Goal: Find specific page/section: Find specific page/section

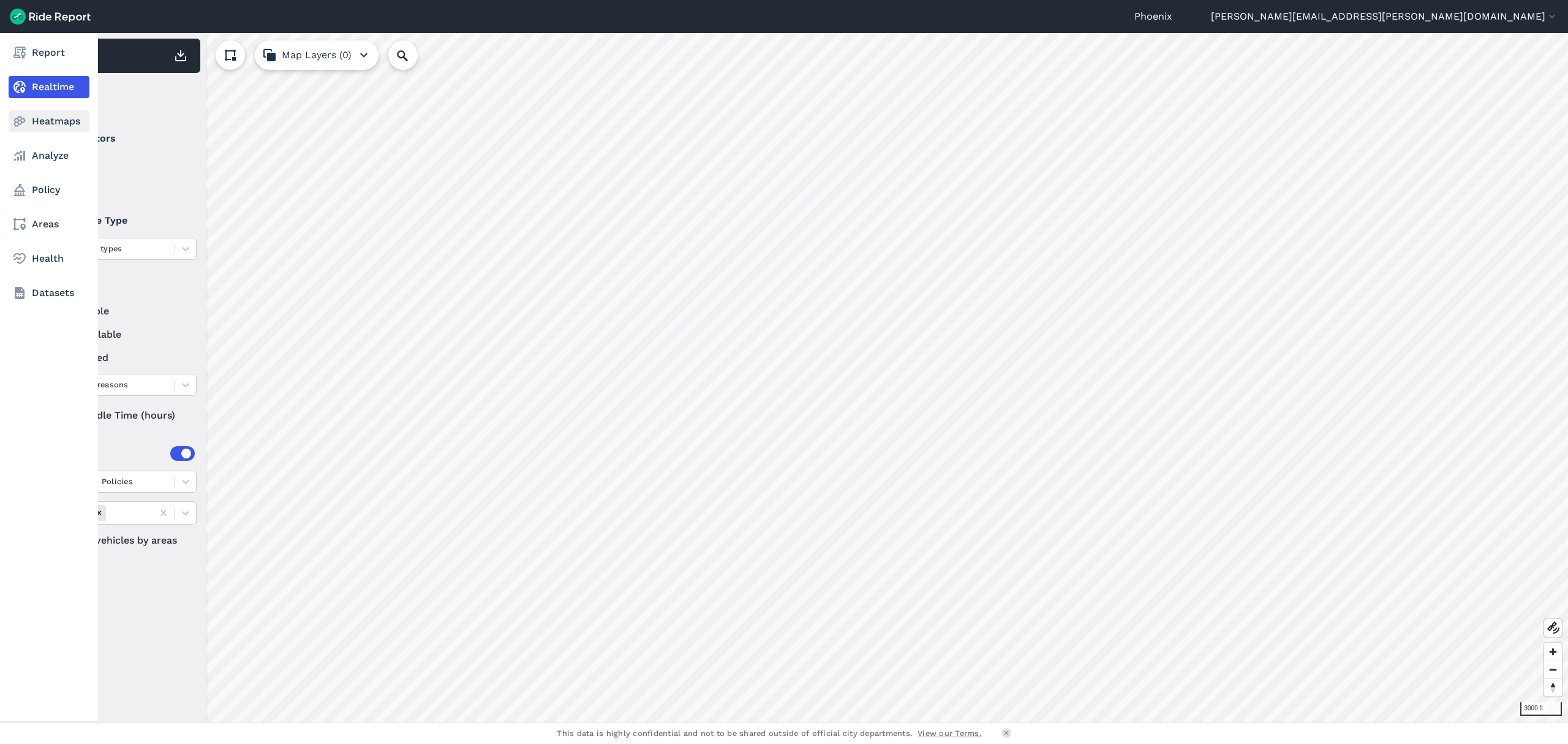
click at [55, 121] on link "Heatmaps" at bounding box center [49, 121] width 81 height 22
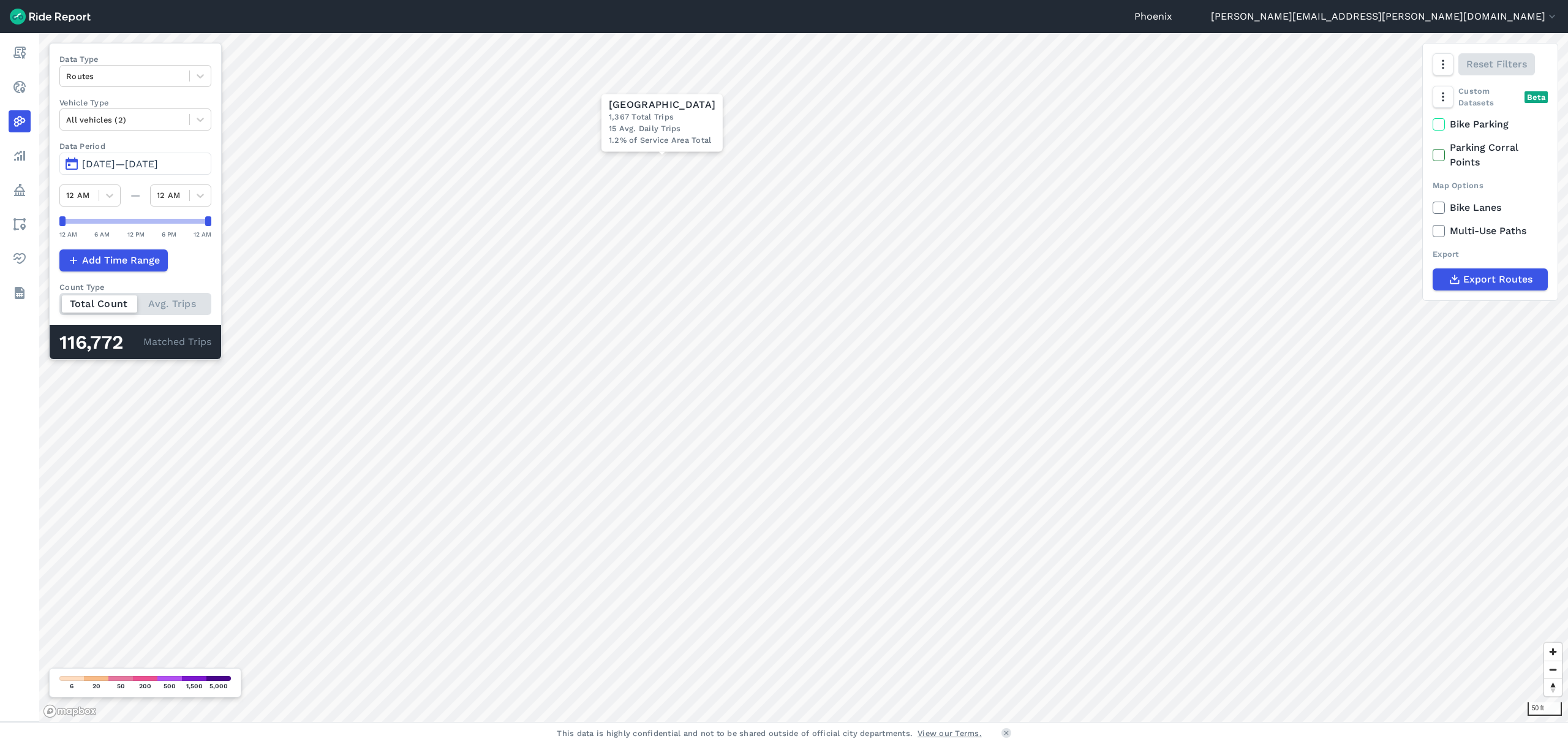
click at [151, 156] on button "[DATE]—[DATE]" at bounding box center [135, 164] width 152 height 22
click at [118, 168] on span "[DATE]—[DATE]" at bounding box center [120, 164] width 76 height 12
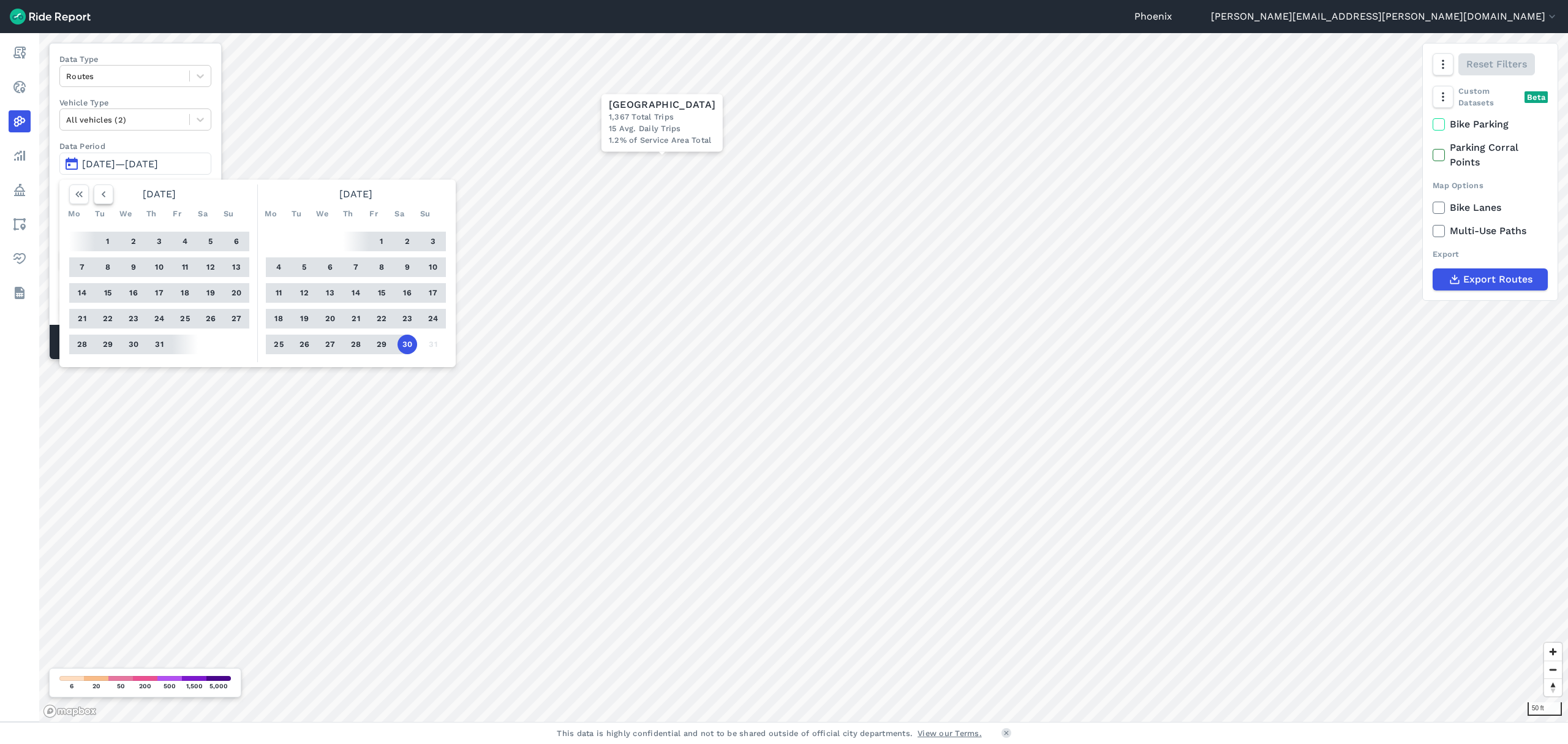
click at [104, 192] on icon "button" at bounding box center [103, 194] width 12 height 12
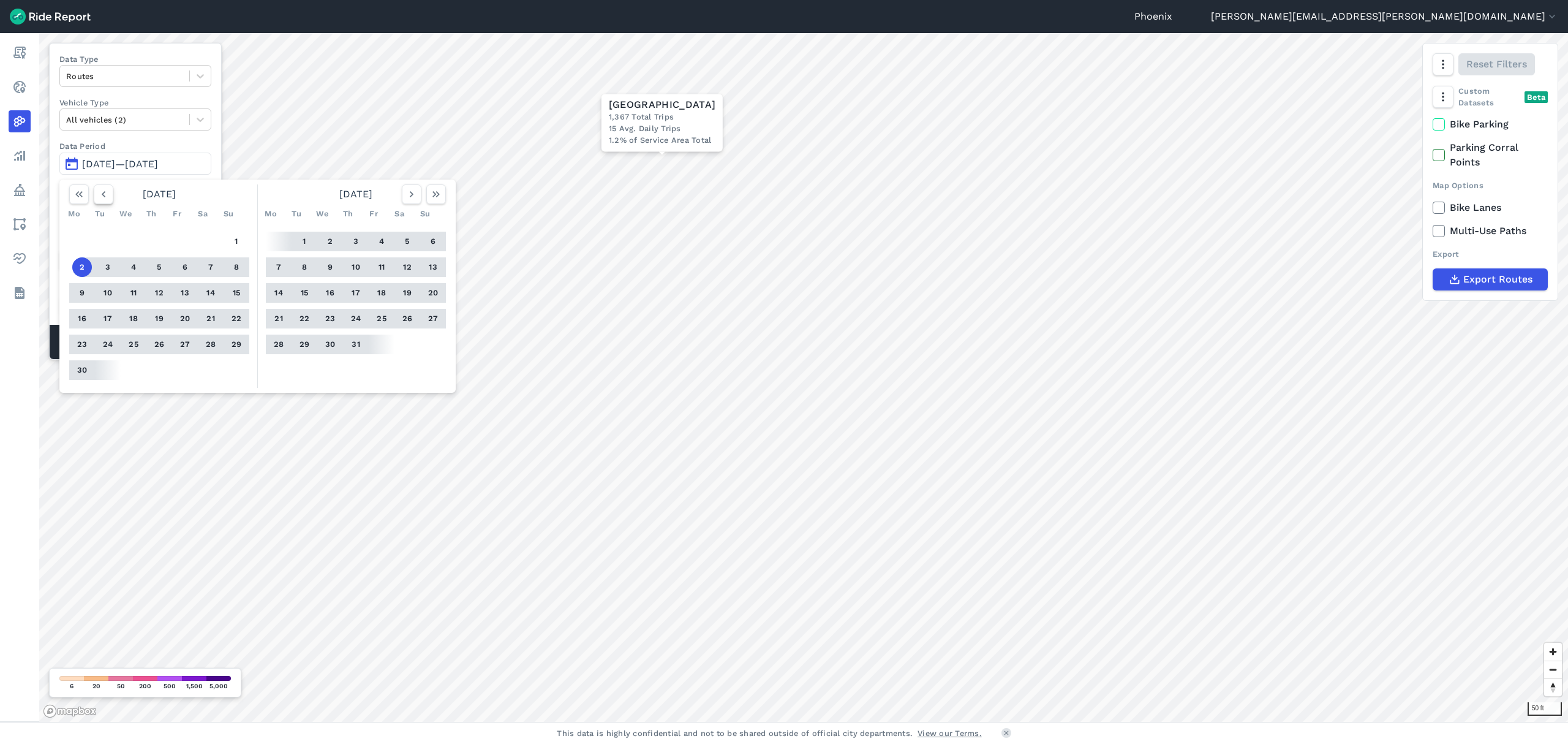
click at [104, 192] on icon "button" at bounding box center [103, 194] width 12 height 12
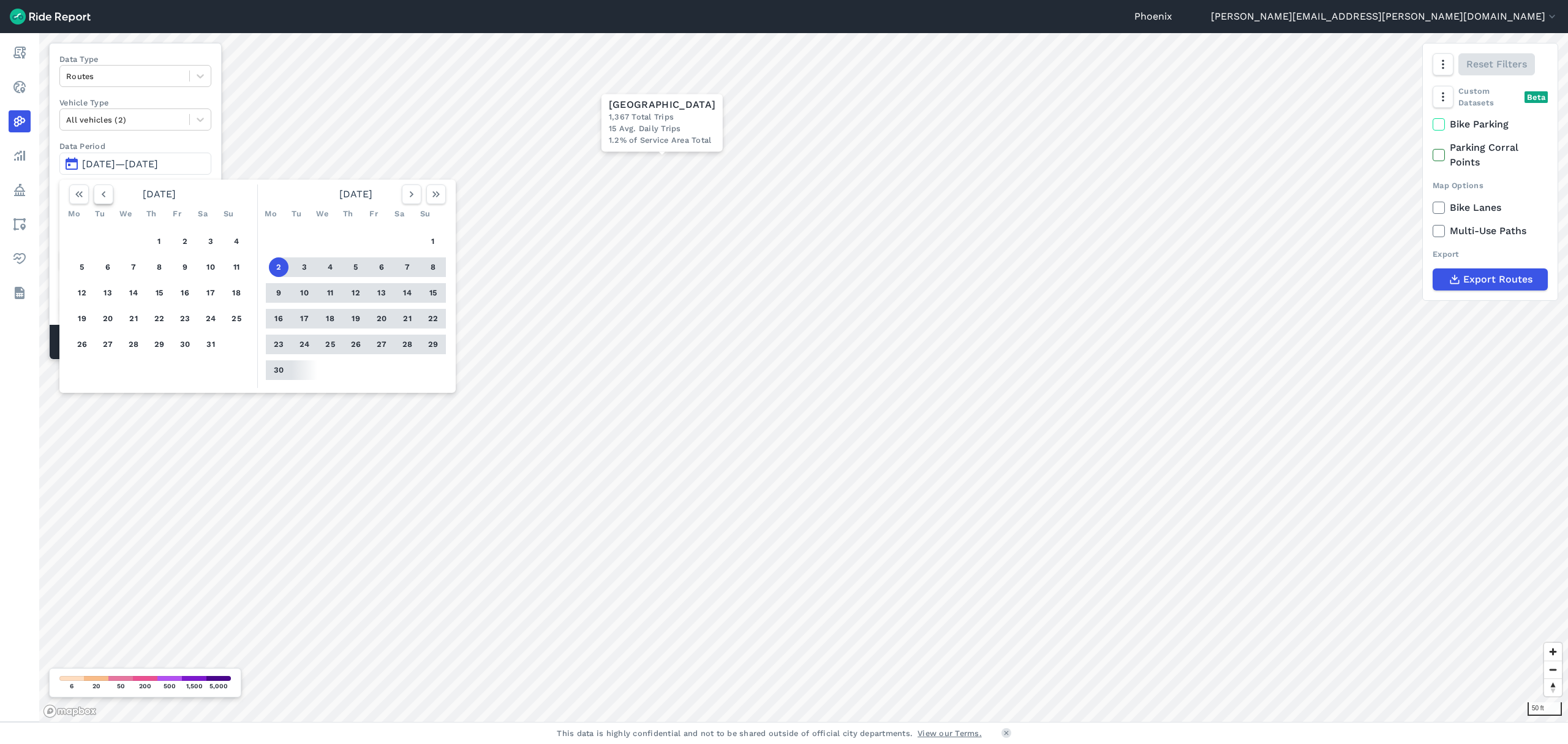
click at [104, 192] on use "button" at bounding box center [103, 194] width 4 height 6
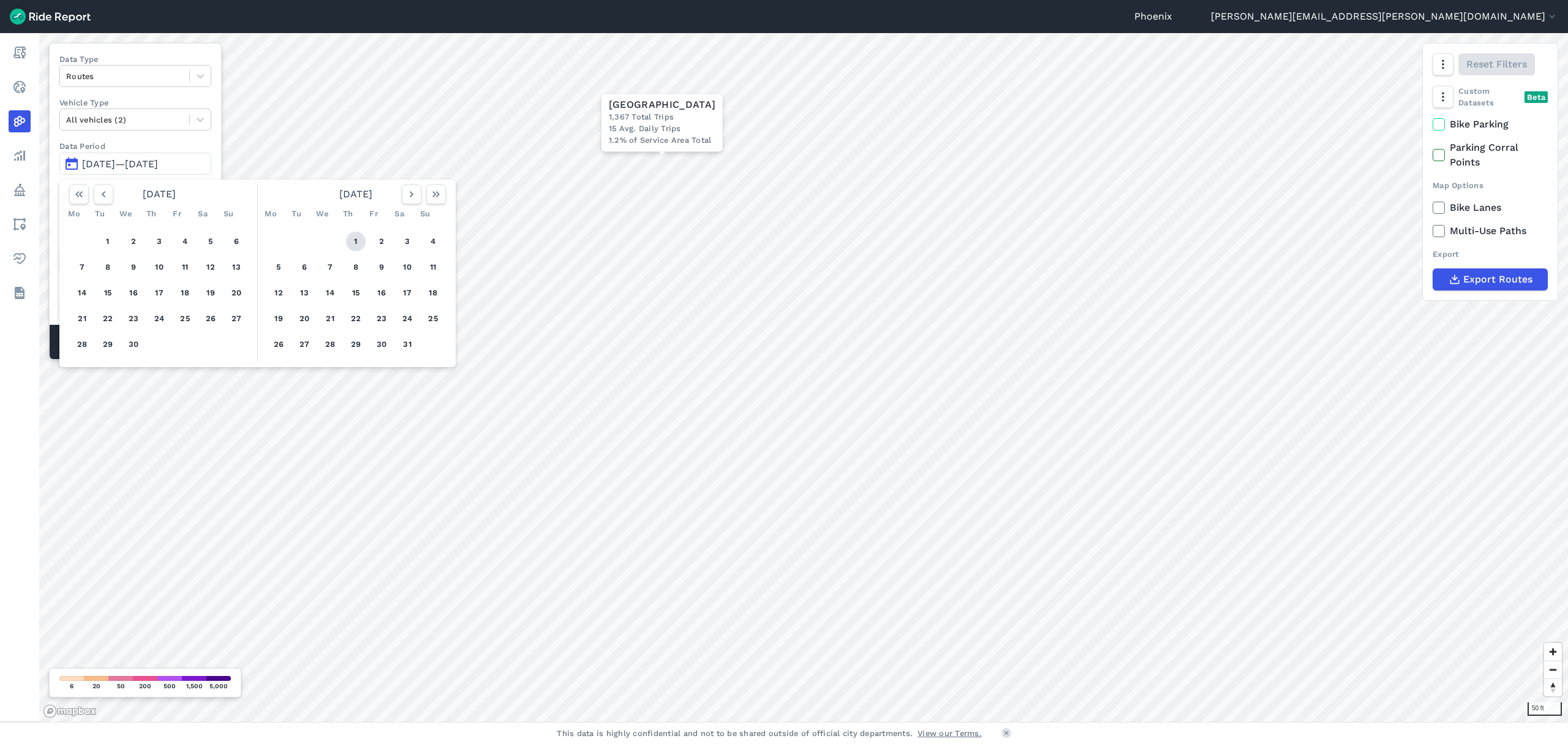
click at [358, 243] on button "1" at bounding box center [355, 241] width 20 height 20
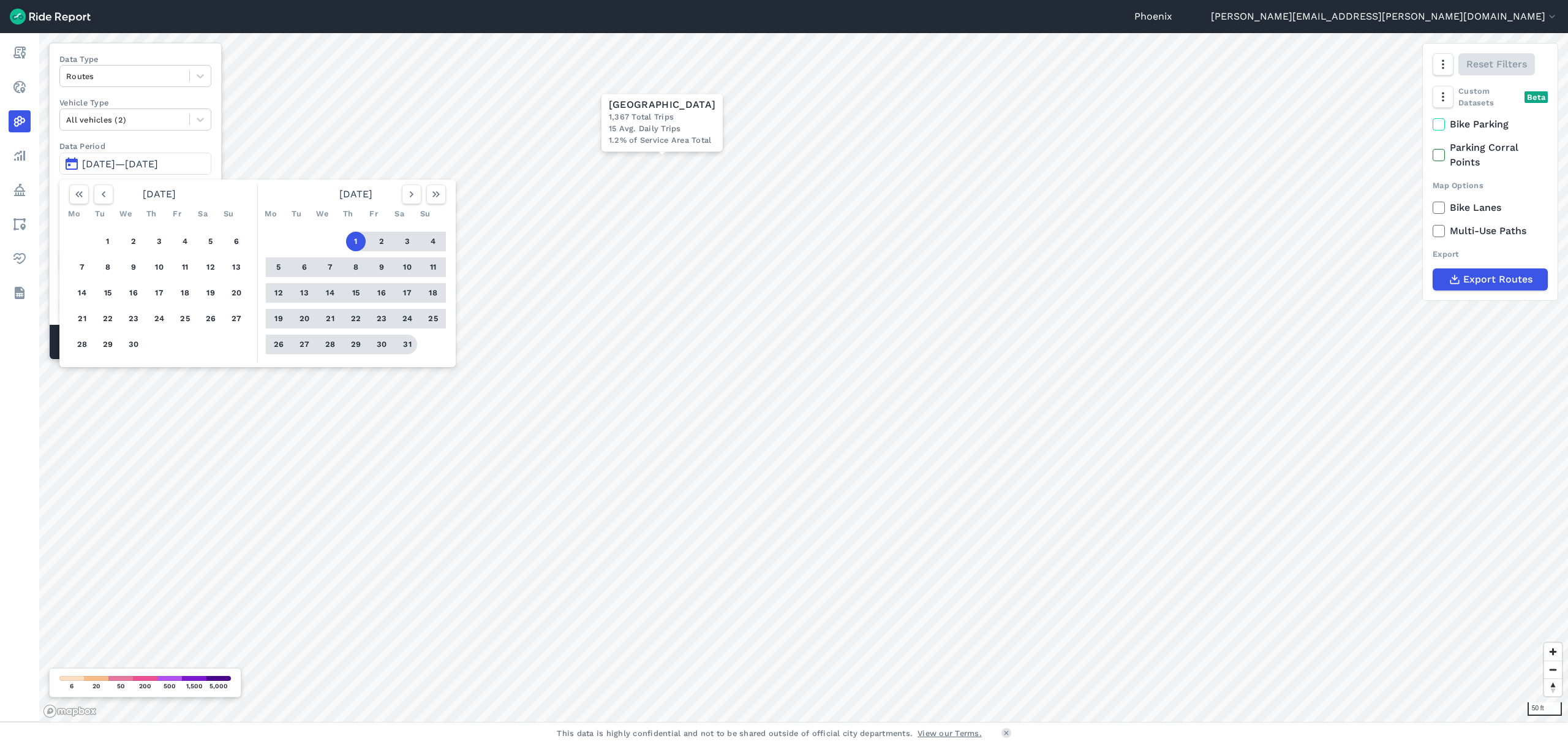
click at [410, 342] on button "31" at bounding box center [407, 344] width 20 height 20
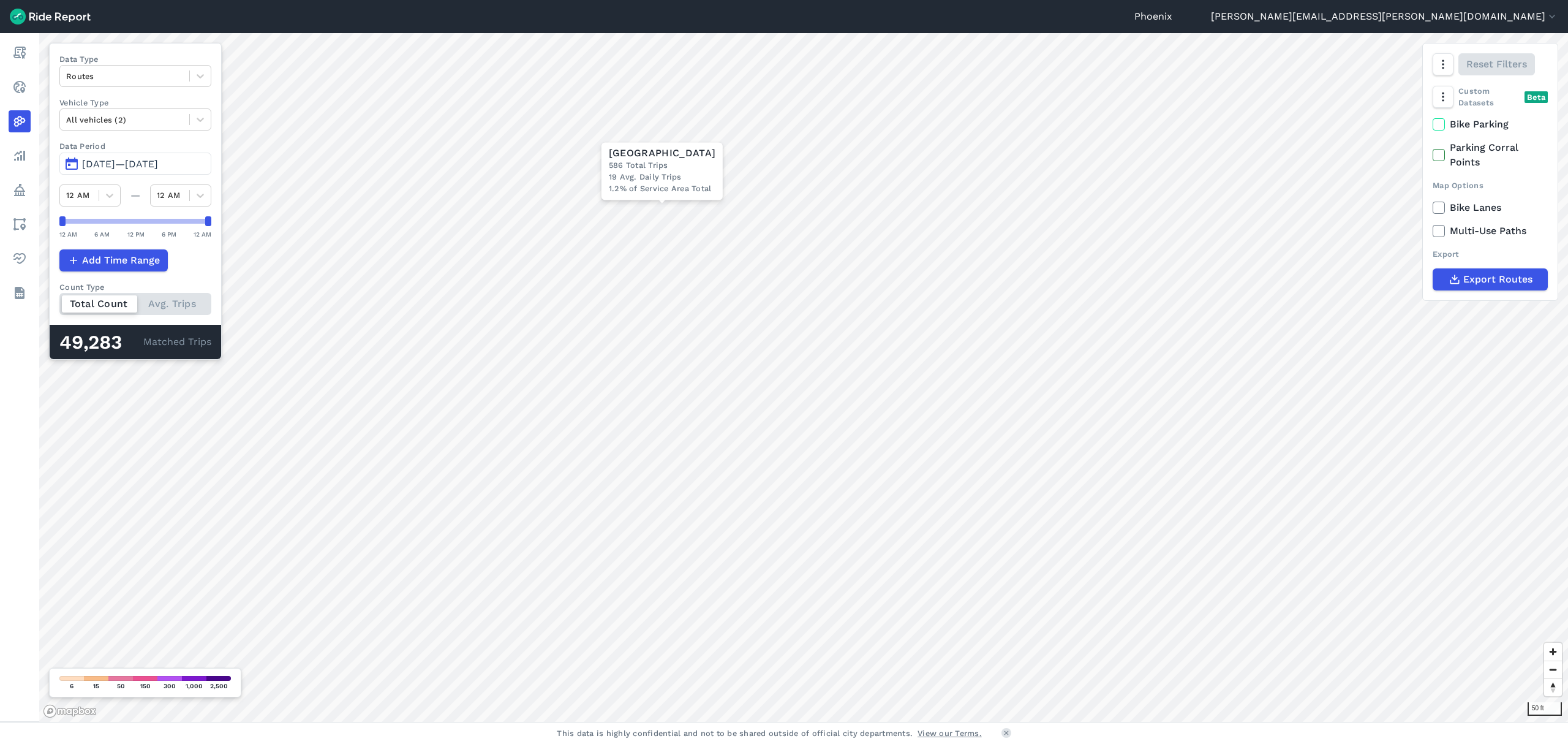
click at [153, 170] on span "[DATE]—[DATE]" at bounding box center [120, 164] width 76 height 12
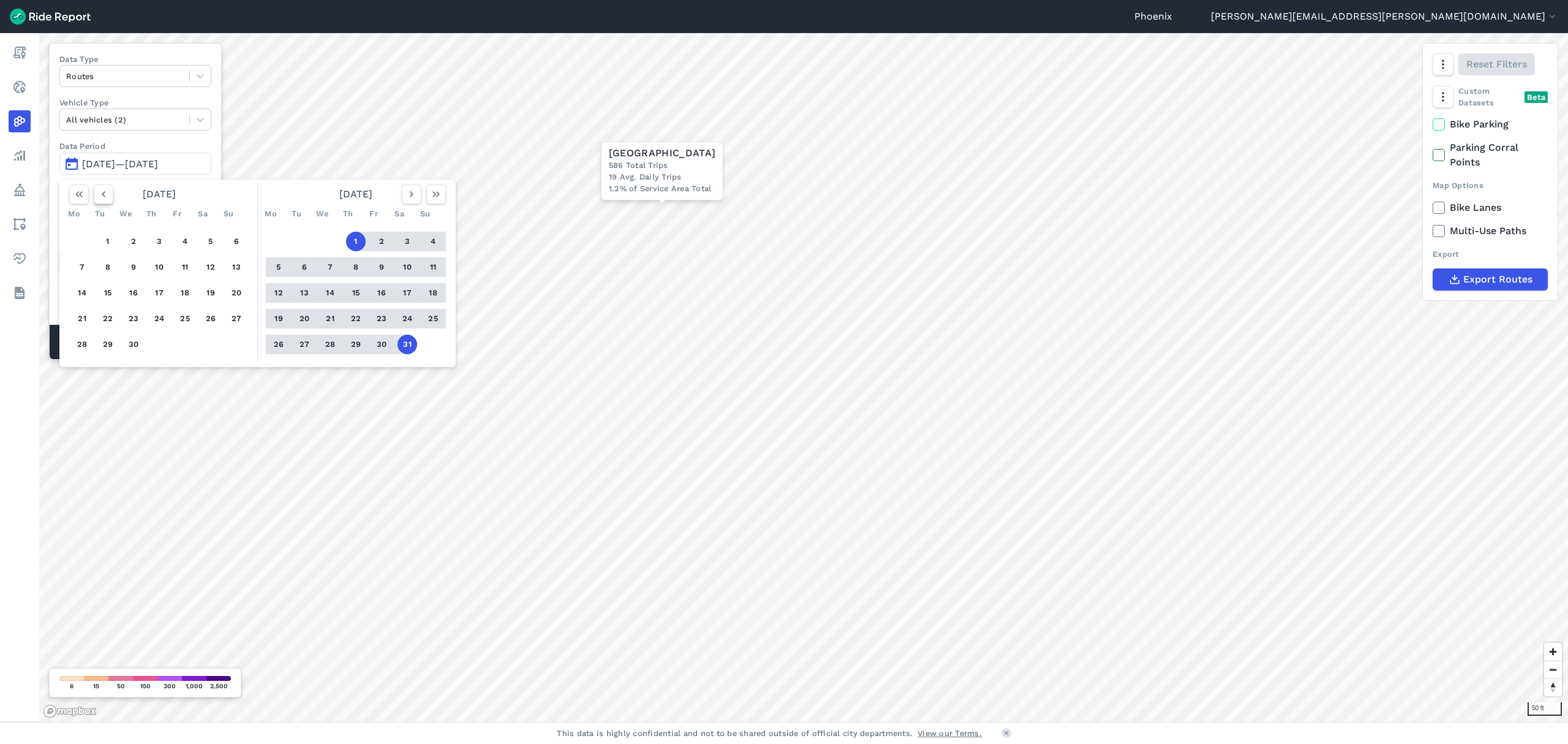
click at [102, 190] on icon "button" at bounding box center [103, 194] width 12 height 12
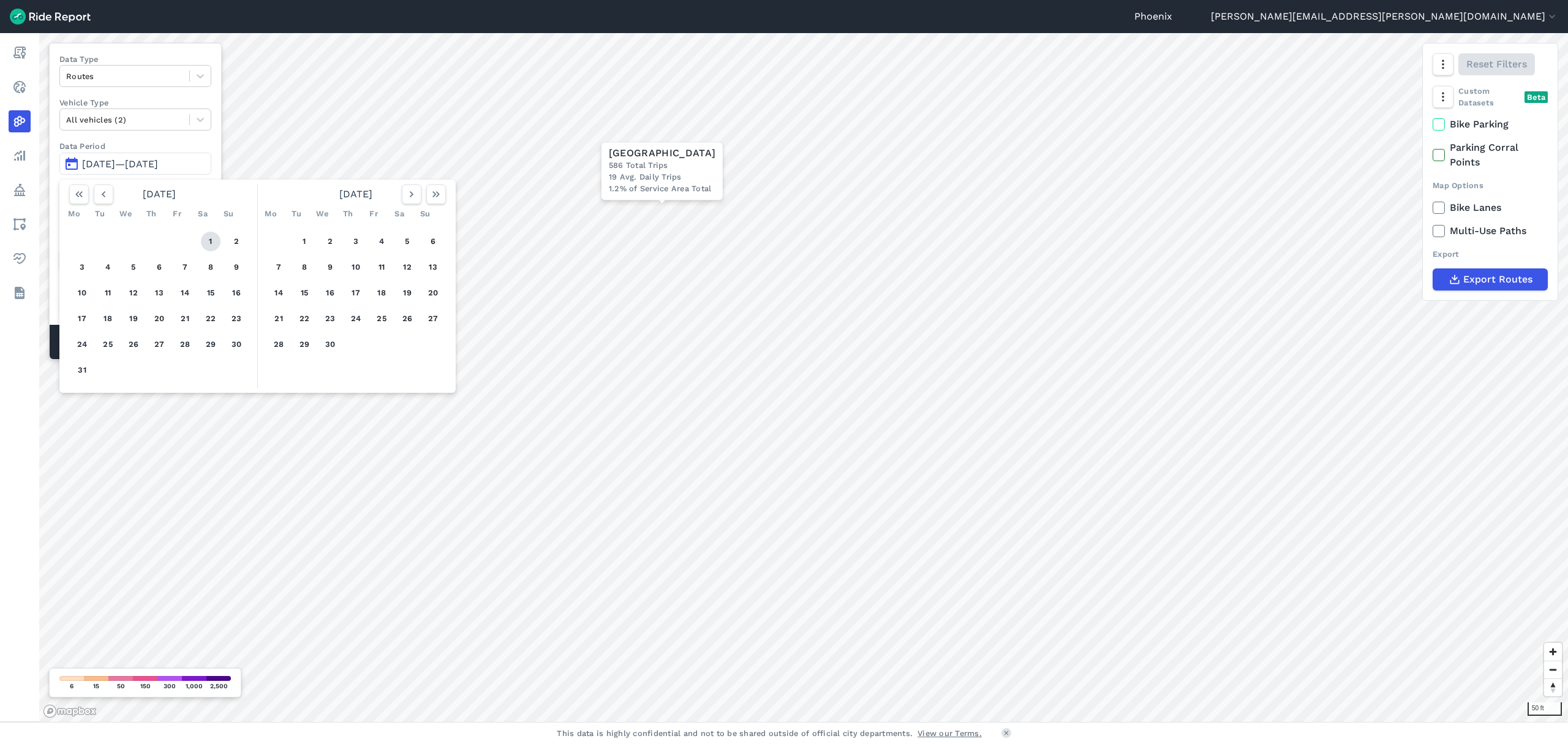
click at [211, 243] on button "1" at bounding box center [211, 241] width 20 height 20
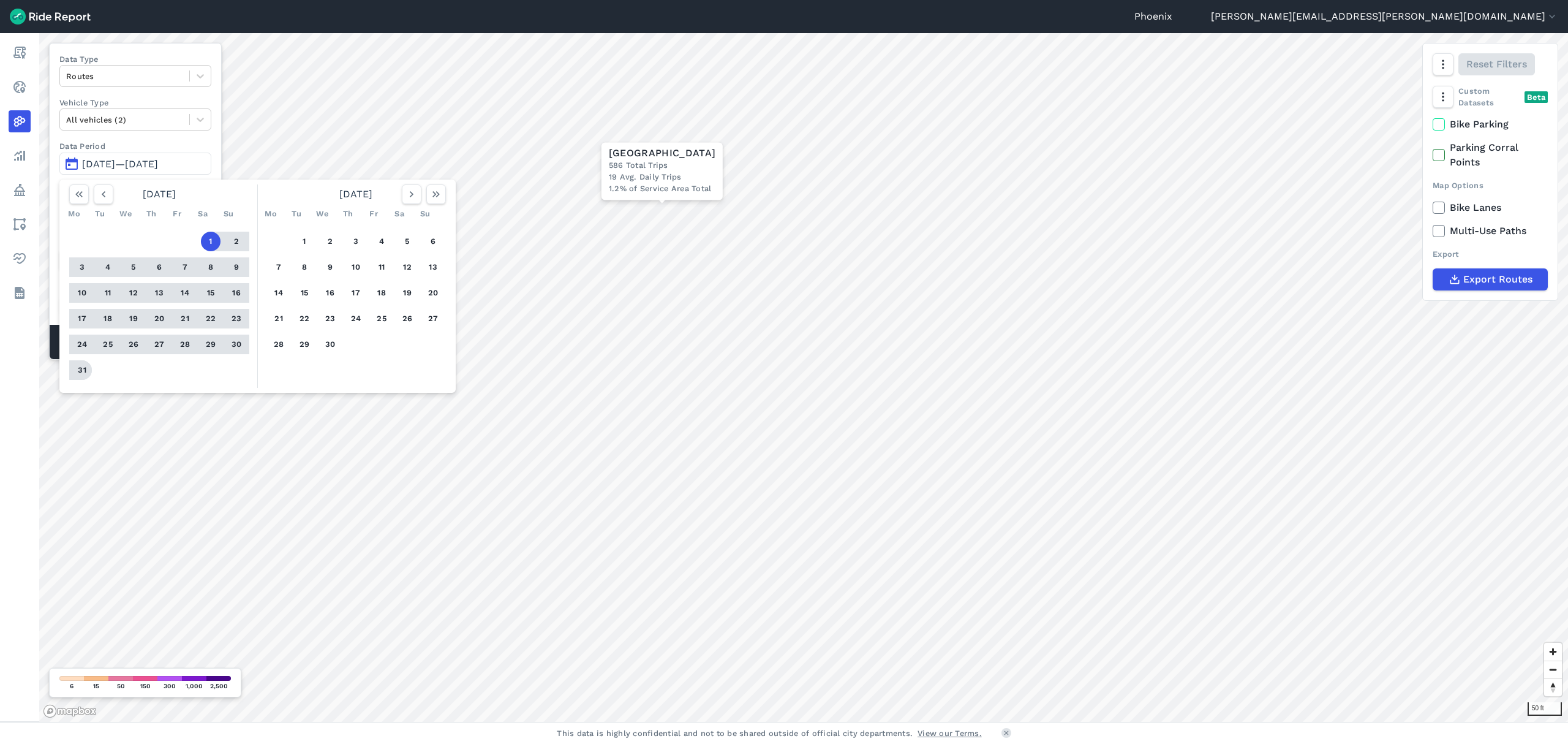
click at [82, 374] on button "31" at bounding box center [82, 369] width 20 height 20
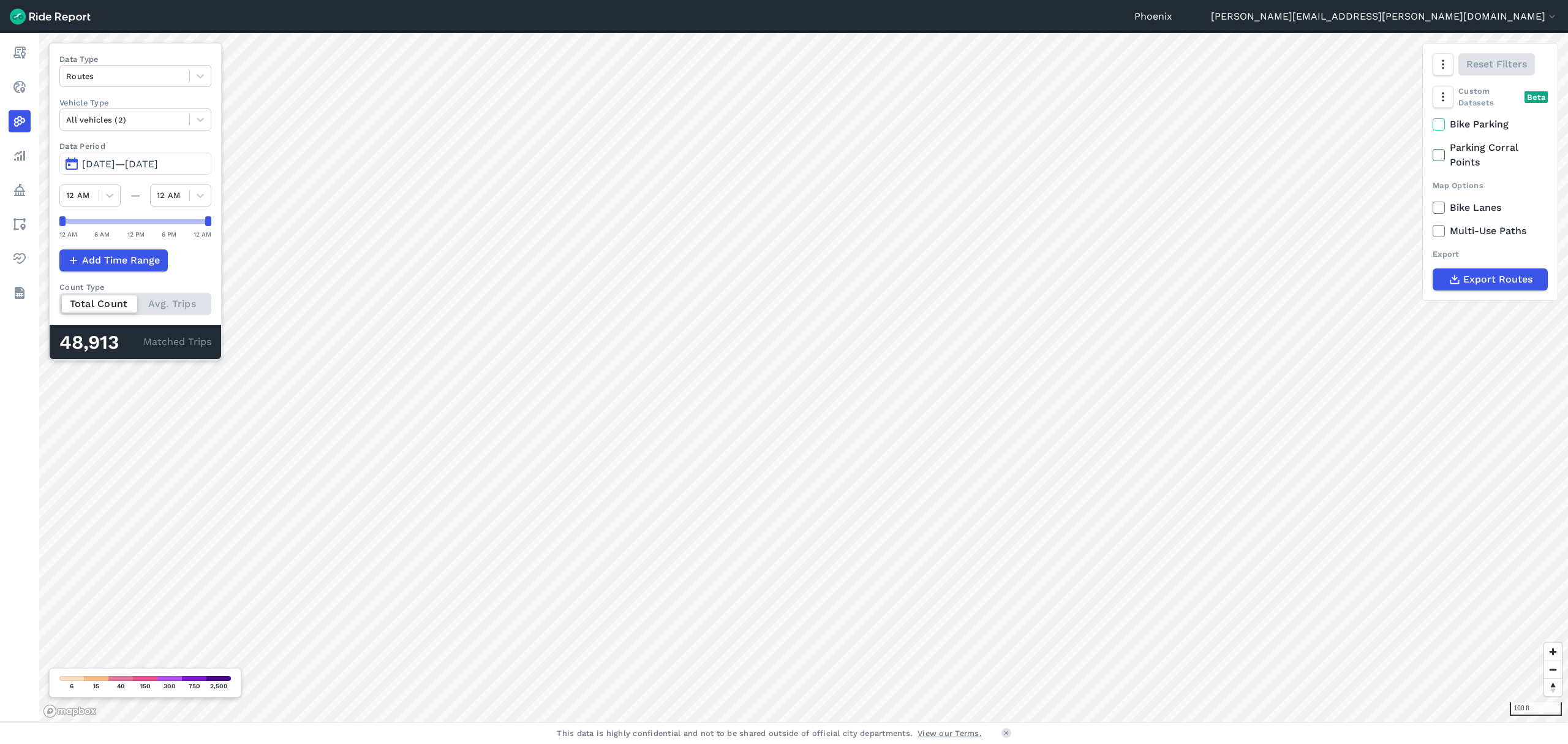
click at [981, 743] on html "Phoenix [EMAIL_ADDRESS][PERSON_NAME][DOMAIN_NAME] Settings Terms Sign Out Repor…" at bounding box center [784, 372] width 1568 height 744
click at [108, 162] on span "[DATE]—[DATE]" at bounding box center [120, 164] width 76 height 12
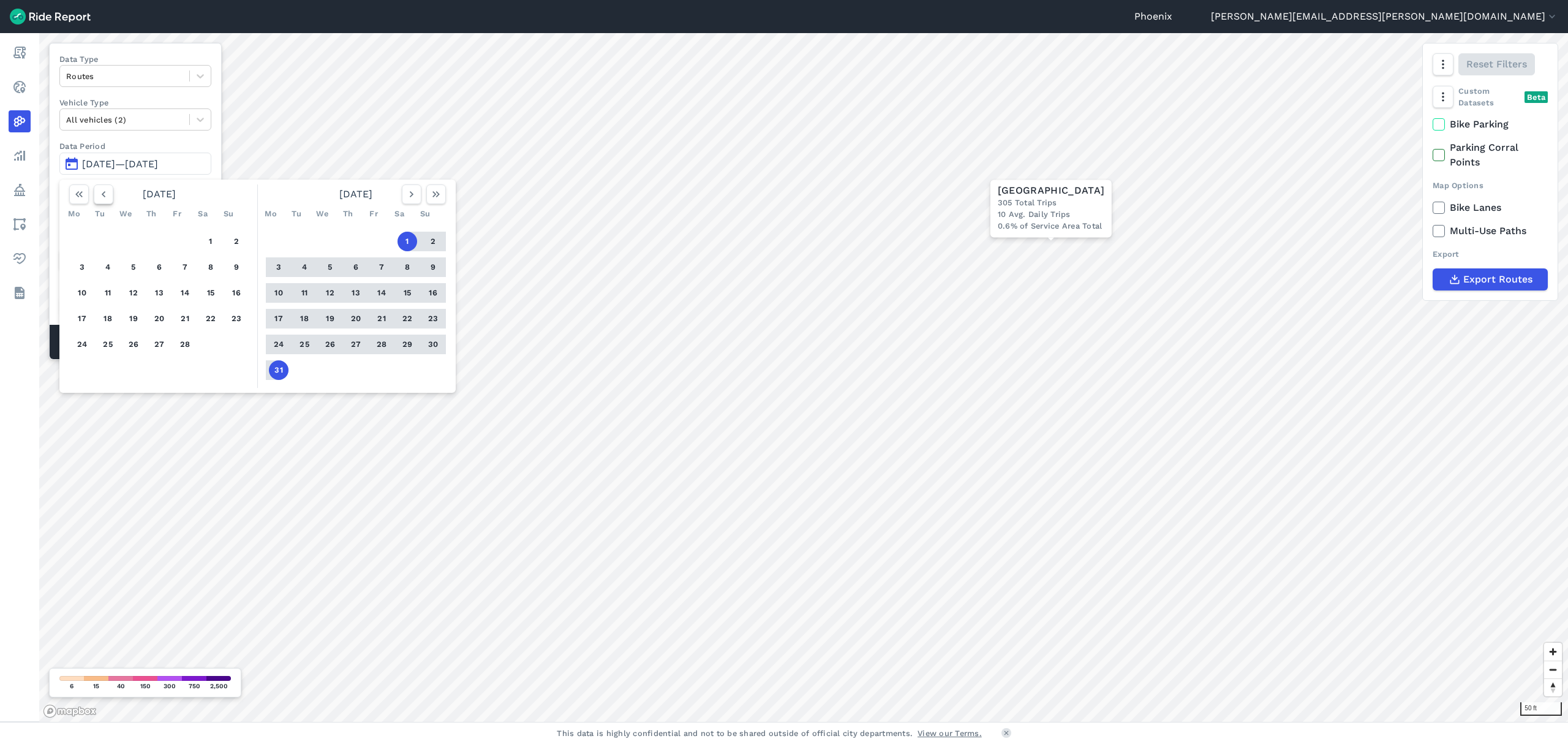
click at [103, 194] on use "button" at bounding box center [103, 194] width 4 height 6
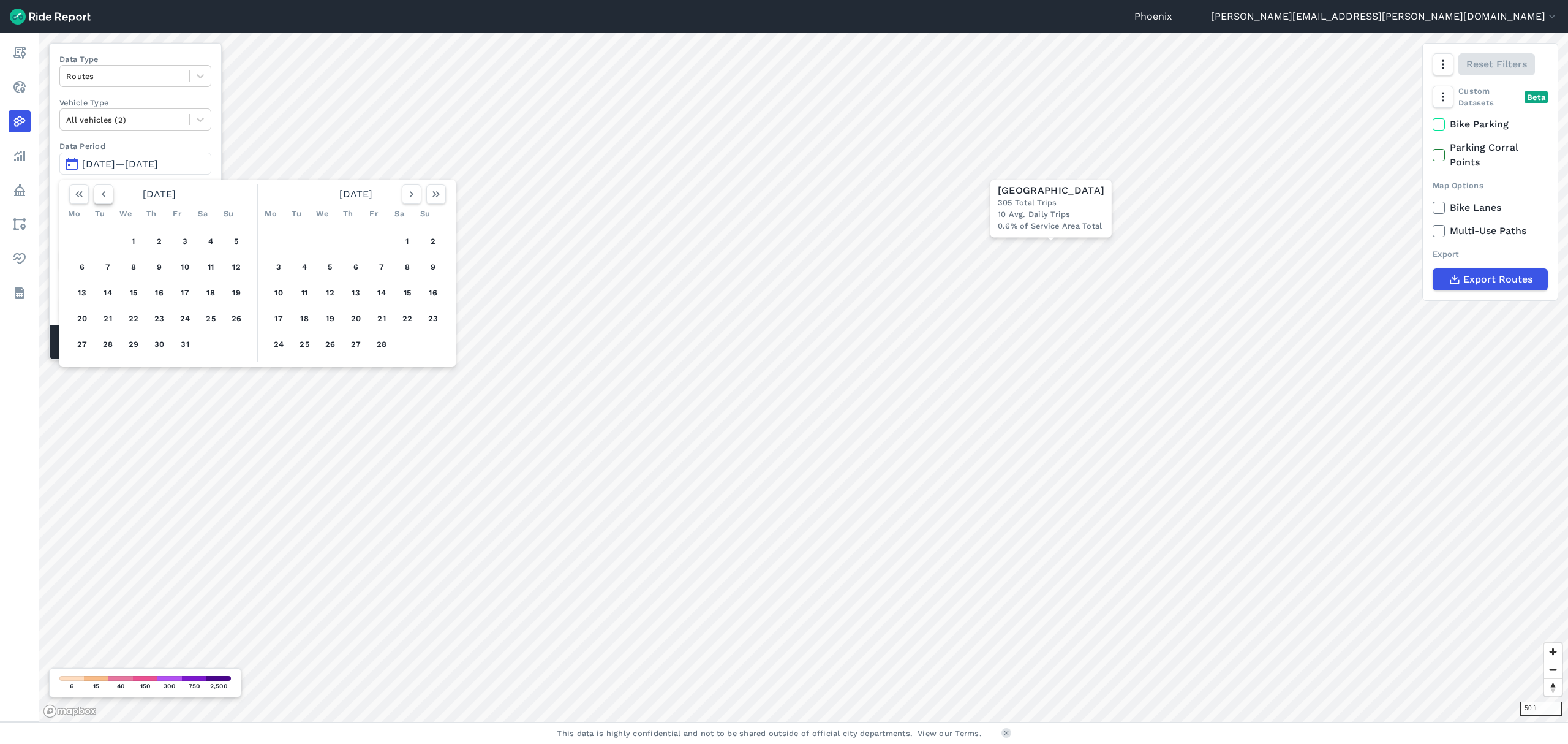
click at [103, 194] on use "button" at bounding box center [103, 194] width 4 height 6
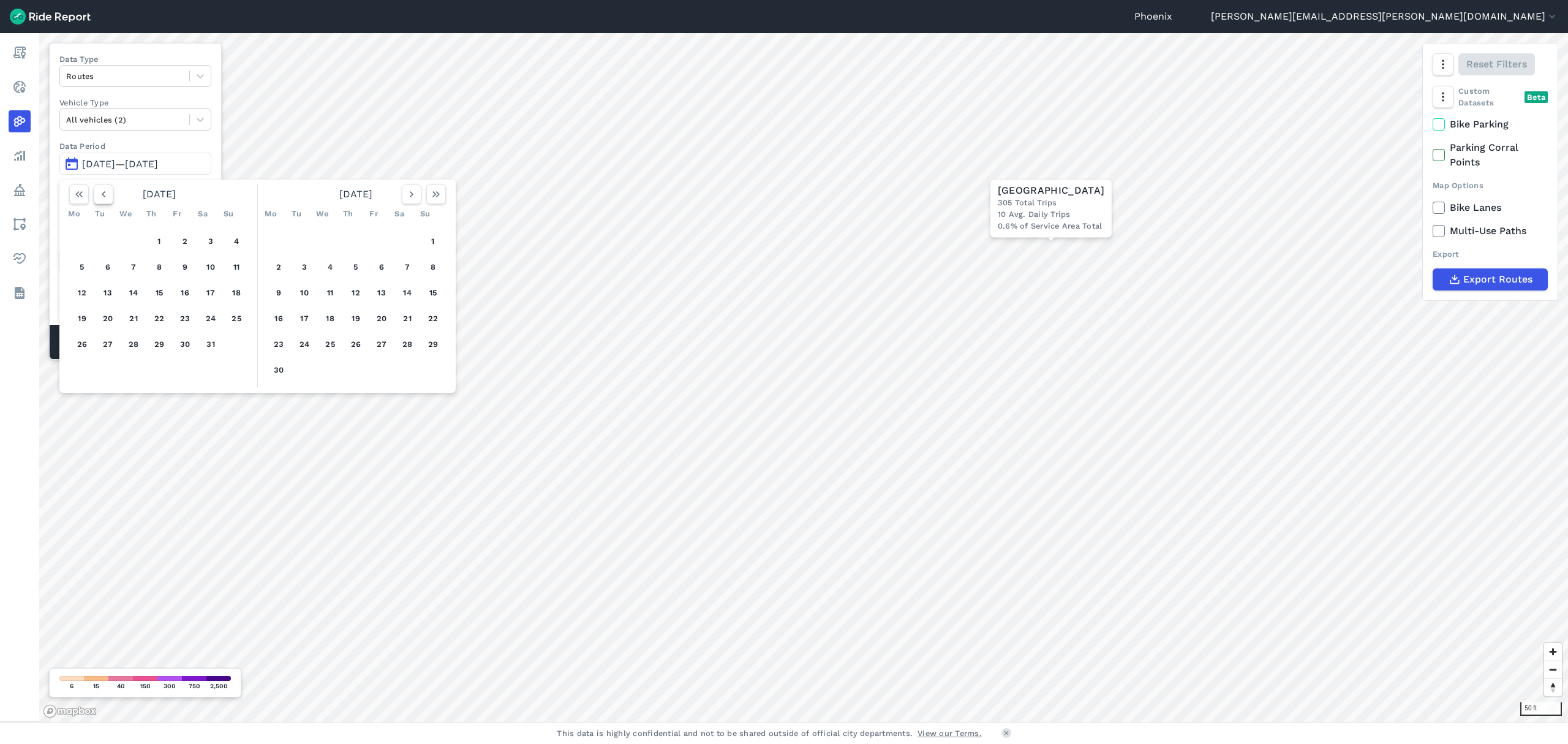
click at [103, 194] on use "button" at bounding box center [103, 194] width 4 height 6
click at [103, 189] on icon "button" at bounding box center [103, 194] width 12 height 12
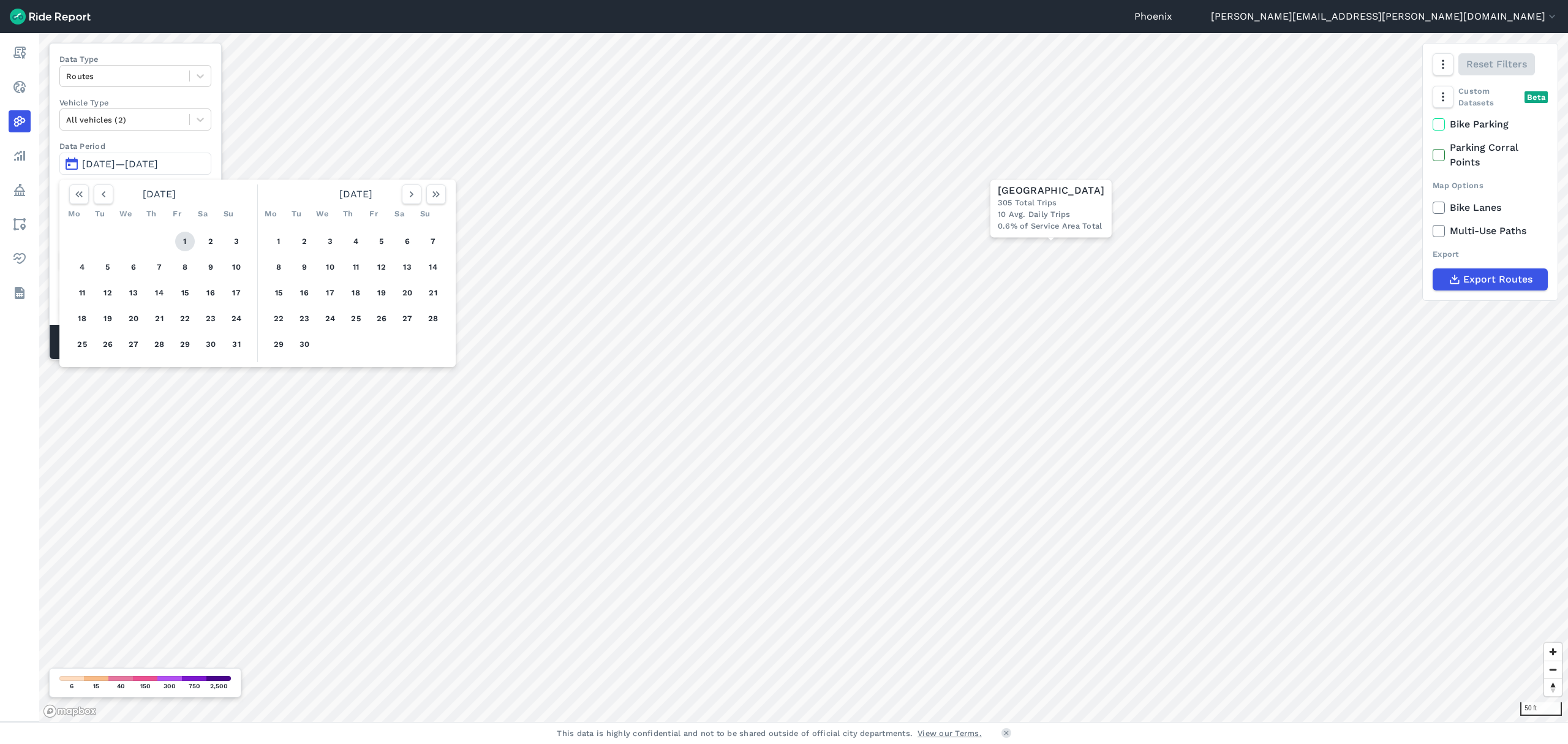
click at [187, 244] on button "1" at bounding box center [185, 241] width 20 height 20
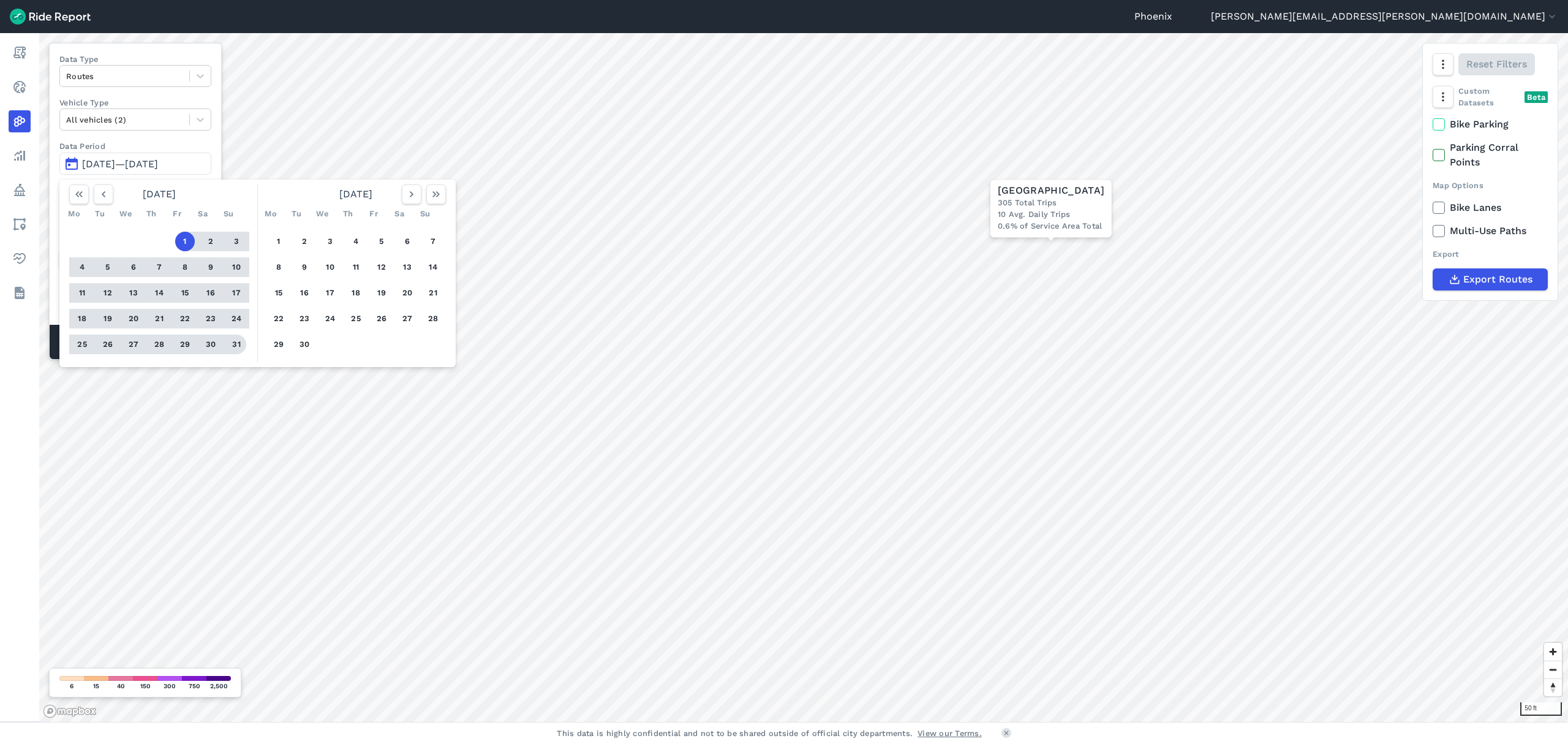
click at [236, 345] on button "31" at bounding box center [236, 344] width 20 height 20
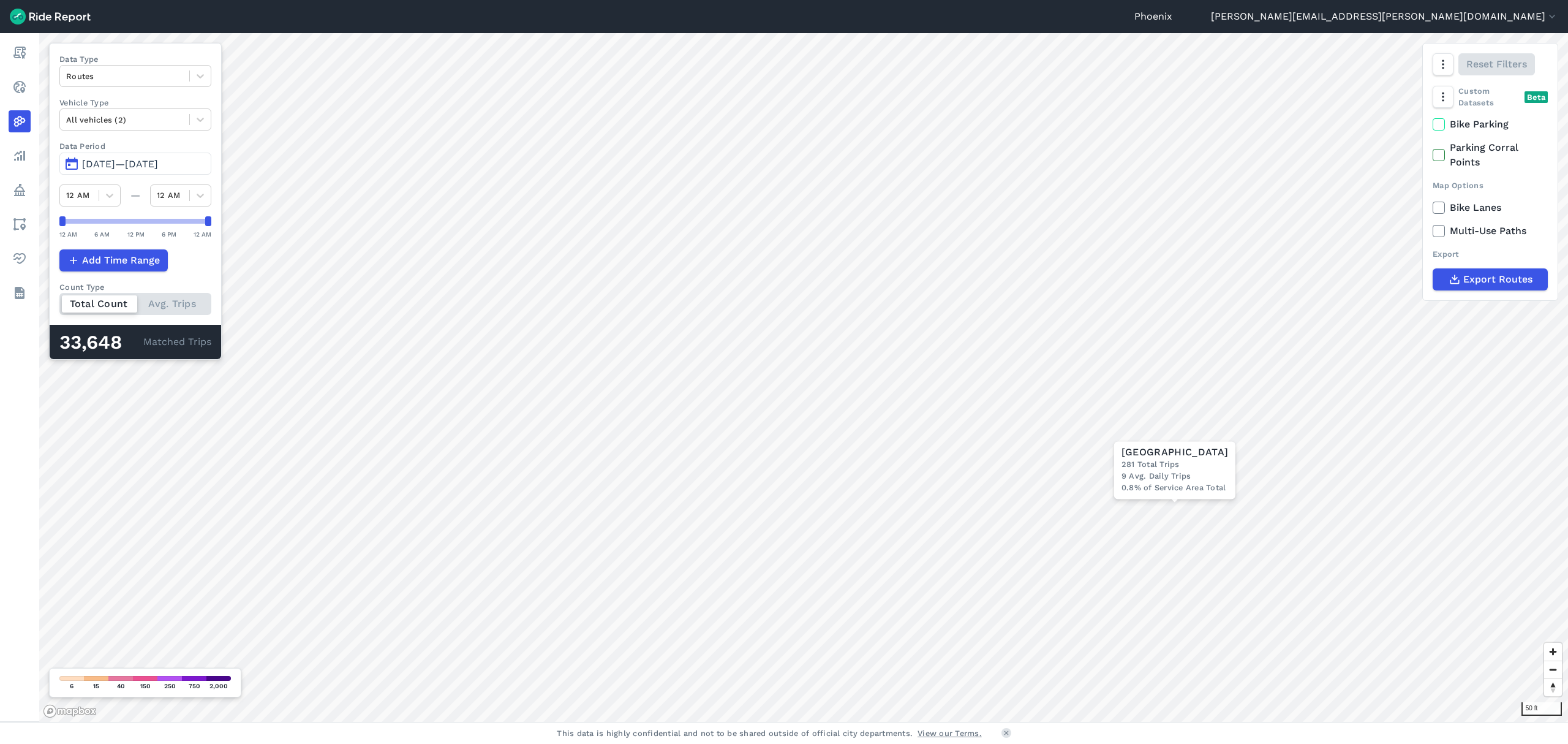
click at [1312, 743] on html "Phoenix [EMAIL_ADDRESS][PERSON_NAME][DOMAIN_NAME] Settings Terms Sign Out Repor…" at bounding box center [784, 372] width 1568 height 744
click at [1061, 743] on html "Phoenix [EMAIL_ADDRESS][PERSON_NAME][DOMAIN_NAME] Settings Terms Sign Out Repor…" at bounding box center [784, 372] width 1568 height 744
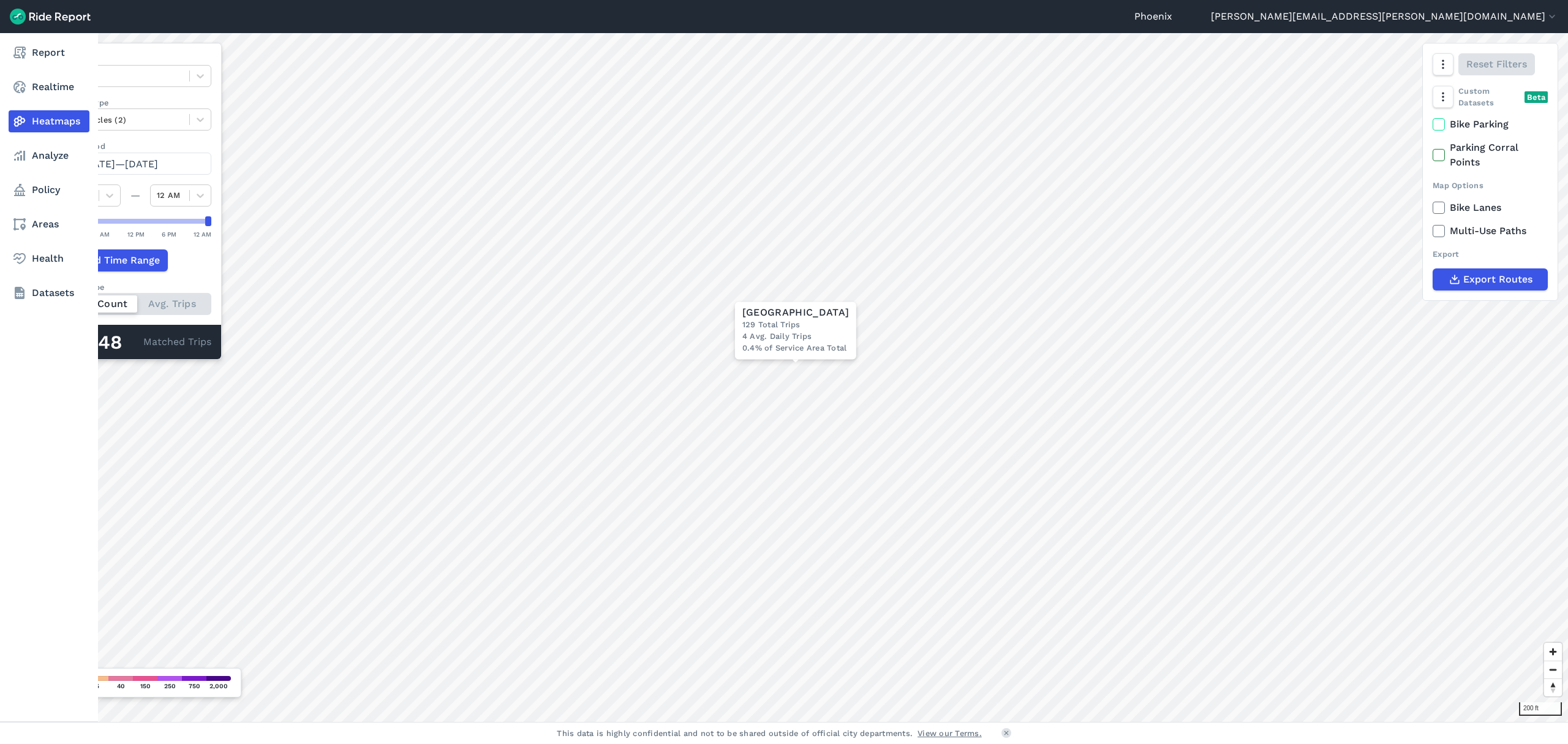
click at [67, 127] on link "Heatmaps" at bounding box center [49, 121] width 81 height 22
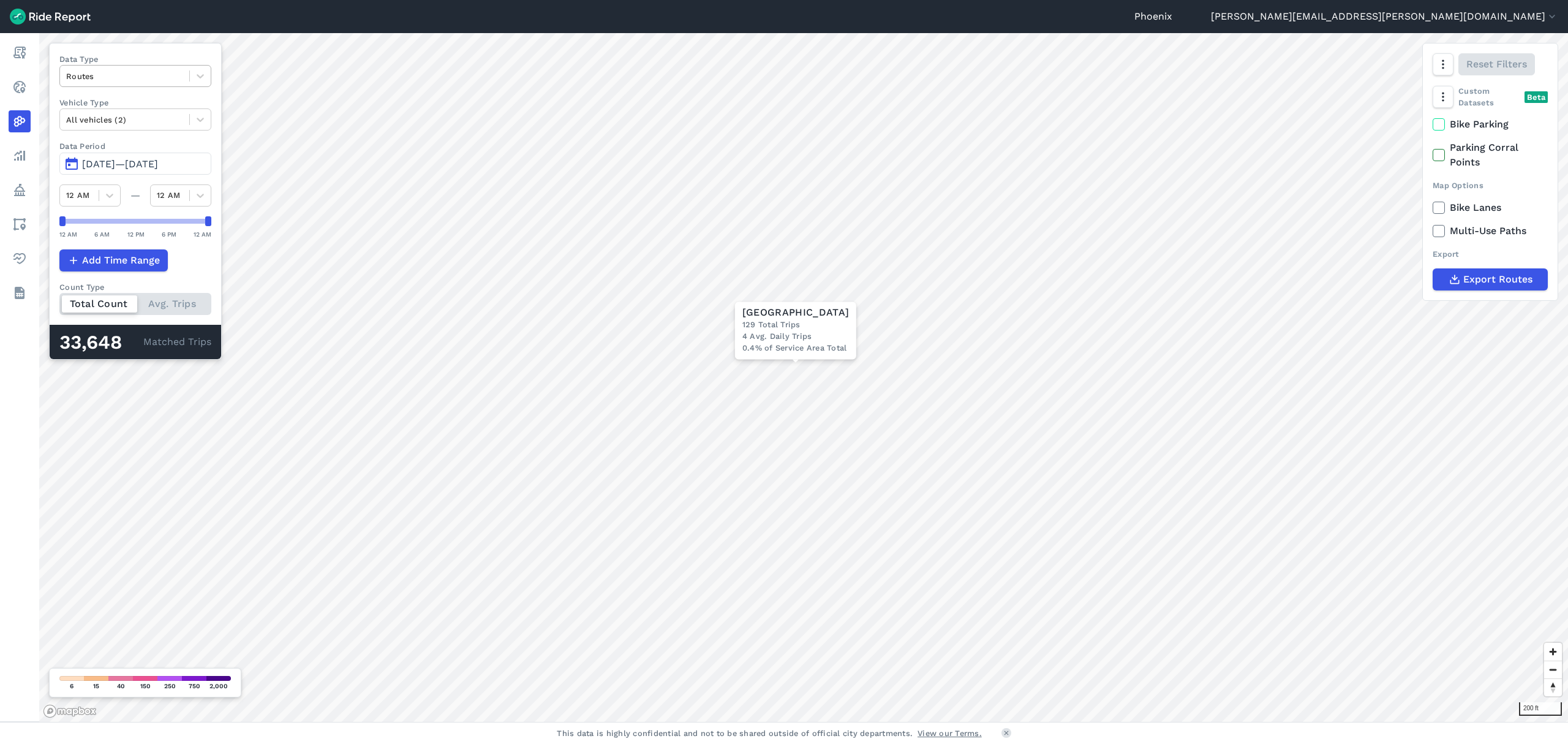
click at [113, 79] on div at bounding box center [124, 76] width 117 height 14
click at [127, 108] on div "Trip Starts" at bounding box center [135, 105] width 152 height 21
